Goal: Information Seeking & Learning: Learn about a topic

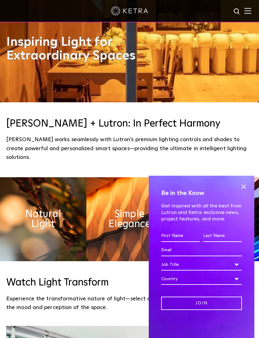
scroll to position [241, 0]
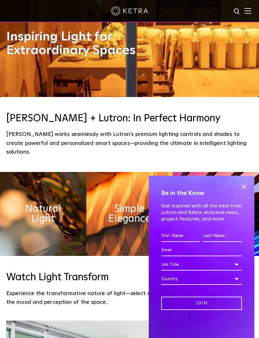
click at [245, 191] on span at bounding box center [243, 186] width 9 height 9
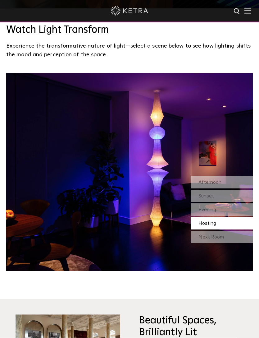
scroll to position [449, 0]
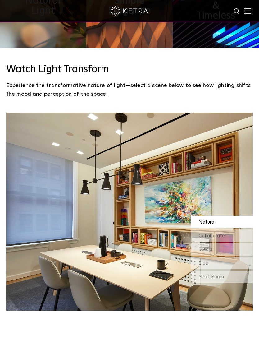
click at [249, 10] on img at bounding box center [247, 11] width 7 height 6
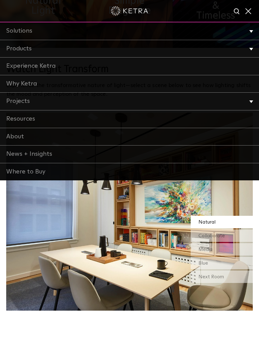
click at [247, 47] on li "Products Commercial Products Residential Products" at bounding box center [129, 49] width 259 height 18
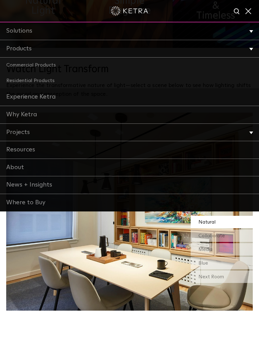
click at [205, 76] on link "Residential Products" at bounding box center [129, 81] width 259 height 16
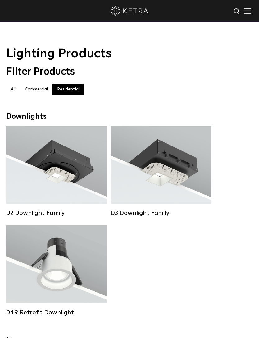
click at [84, 270] on div "Lumen Output: 800 Colors: White / Black Beam Angles: 15° / 25° / 40° / 60° Watt…" at bounding box center [56, 263] width 76 height 39
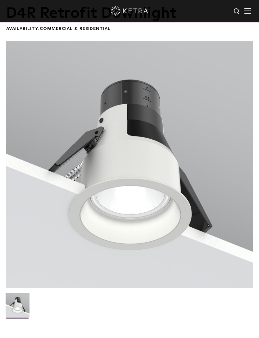
scroll to position [20, 0]
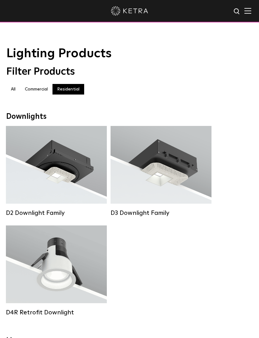
click at [178, 160] on div "Lumen Output: 700 / 900 / 1100 Colors: White / Black / Silver / Bronze / Painta…" at bounding box center [161, 164] width 82 height 55
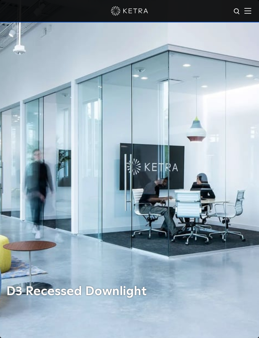
click at [158, 162] on div "D3 Recessed Downlight" at bounding box center [129, 169] width 247 height 338
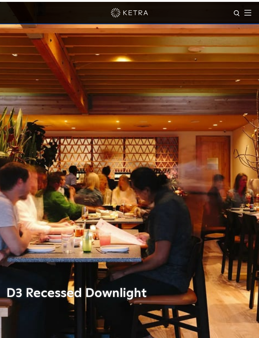
scroll to position [33, 0]
